Goal: Communication & Community: Answer question/provide support

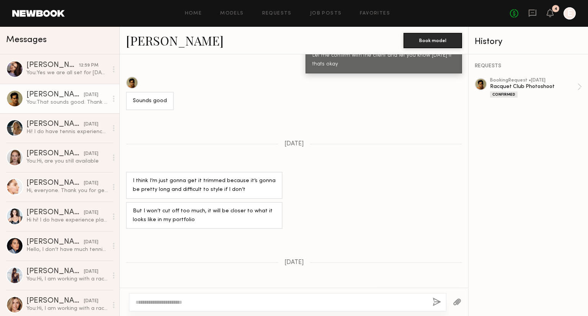
scroll to position [617, 0]
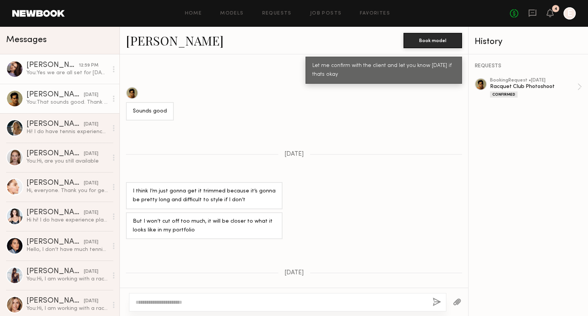
click at [60, 63] on div "[PERSON_NAME]" at bounding box center [52, 66] width 52 height 8
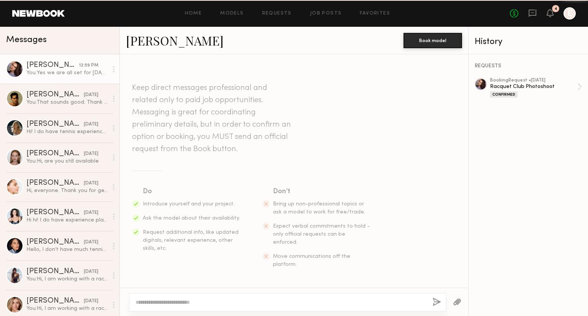
scroll to position [943, 0]
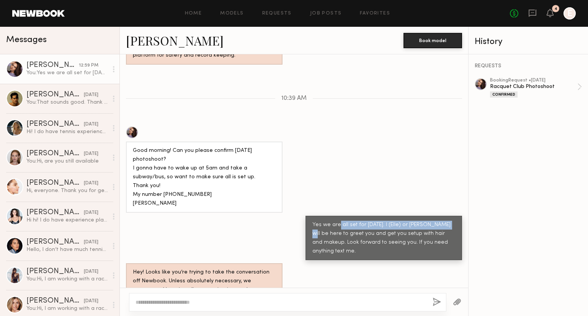
drag, startPoint x: 331, startPoint y: 210, endPoint x: 453, endPoint y: 210, distance: 121.7
click at [453, 216] on div "Yes we are all set for [DATE]. I (Elle) or [PERSON_NAME] will be here to greet …" at bounding box center [383, 238] width 157 height 45
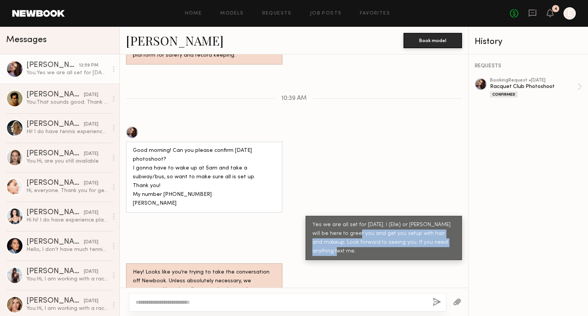
drag, startPoint x: 441, startPoint y: 221, endPoint x: 348, endPoint y: 216, distance: 92.8
click at [348, 221] on div "Yes we are all set for [DATE]. I (Elle) or [PERSON_NAME] will be here to greet …" at bounding box center [383, 238] width 143 height 35
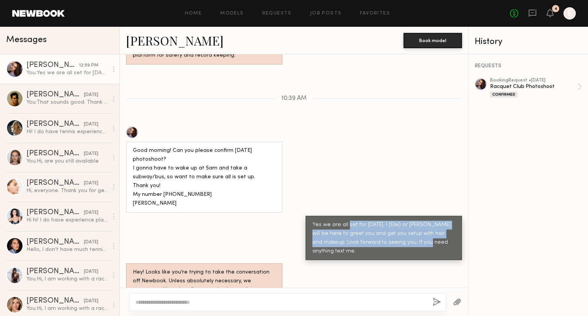
drag, startPoint x: 341, startPoint y: 206, endPoint x: 402, endPoint y: 224, distance: 63.0
click at [402, 224] on div "Yes we are all set for [DATE]. I (Elle) or [PERSON_NAME] will be here to greet …" at bounding box center [383, 238] width 143 height 35
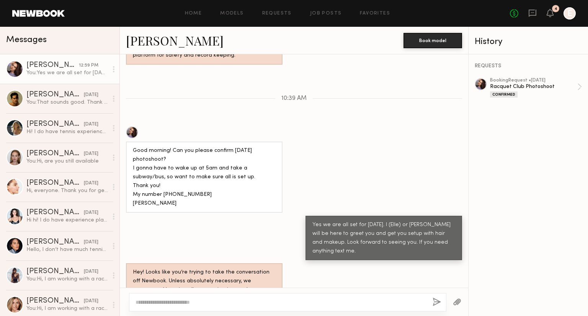
click at [54, 69] on div "[PERSON_NAME]" at bounding box center [52, 66] width 52 height 8
